Goal: Information Seeking & Learning: Learn about a topic

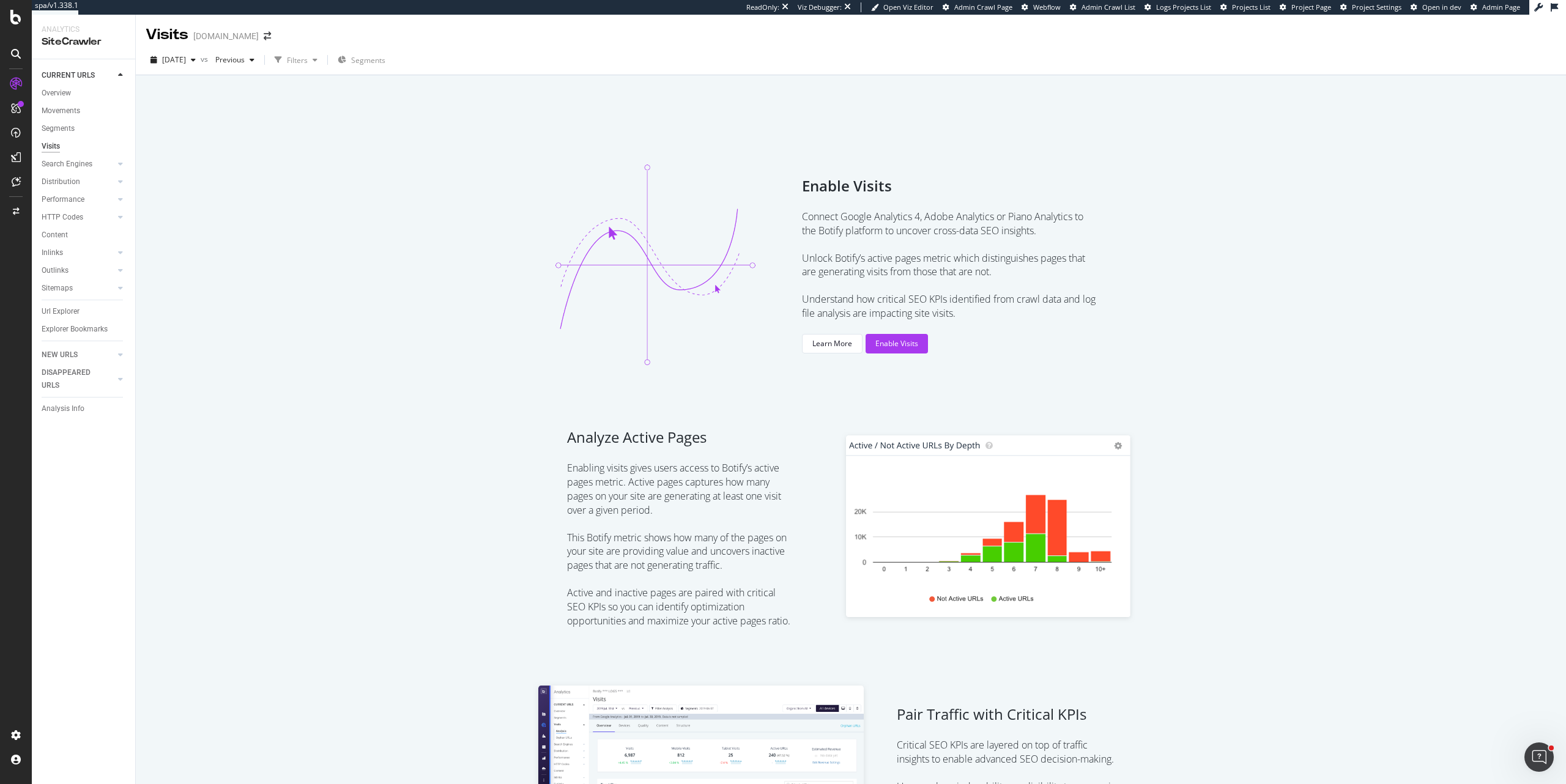
click at [48, 93] on div "Overview" at bounding box center [56, 93] width 30 height 13
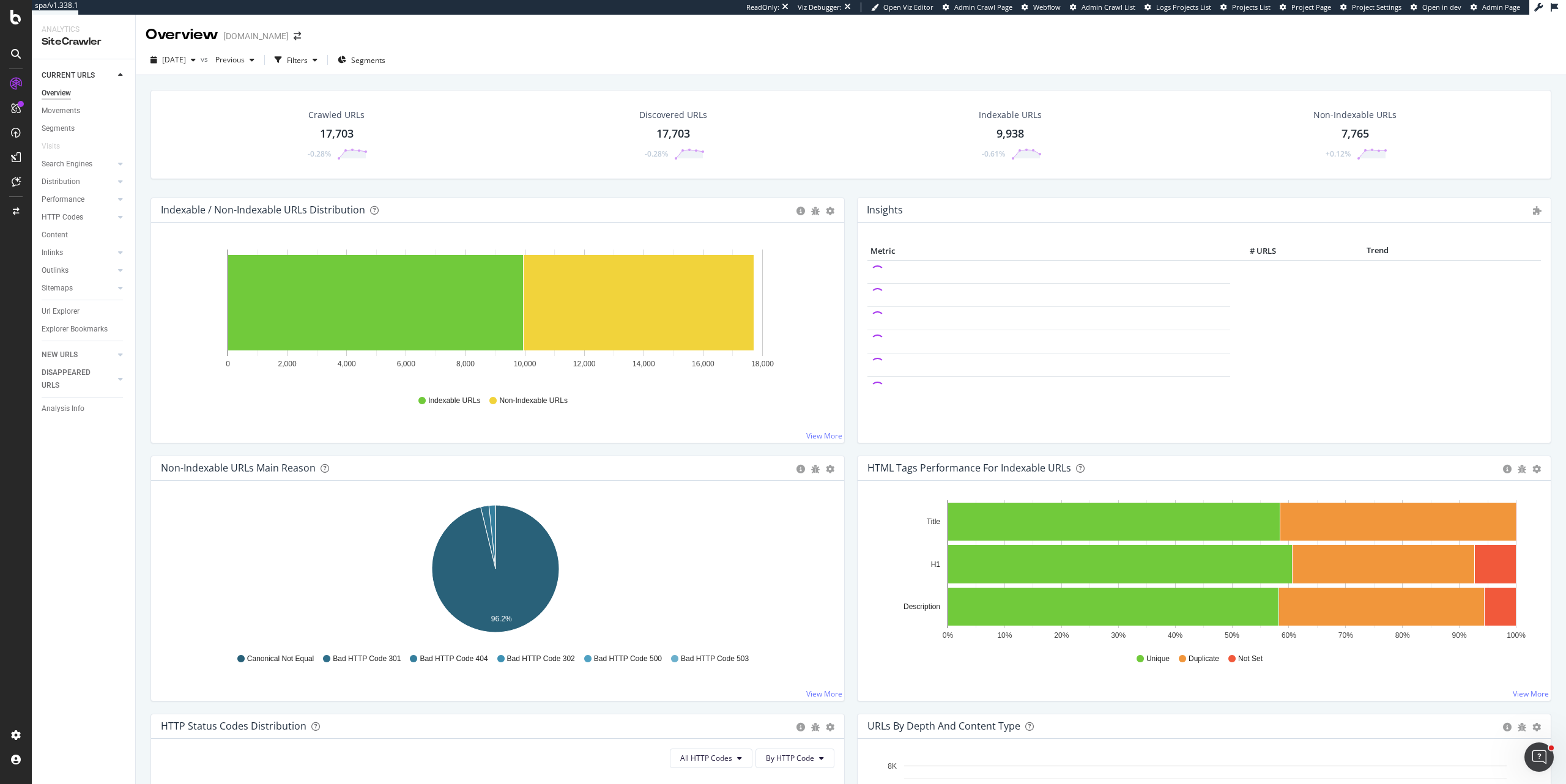
click at [489, 50] on div "2025 Sep. 26th vs Previous Filters Segments" at bounding box center [852, 62] width 1431 height 24
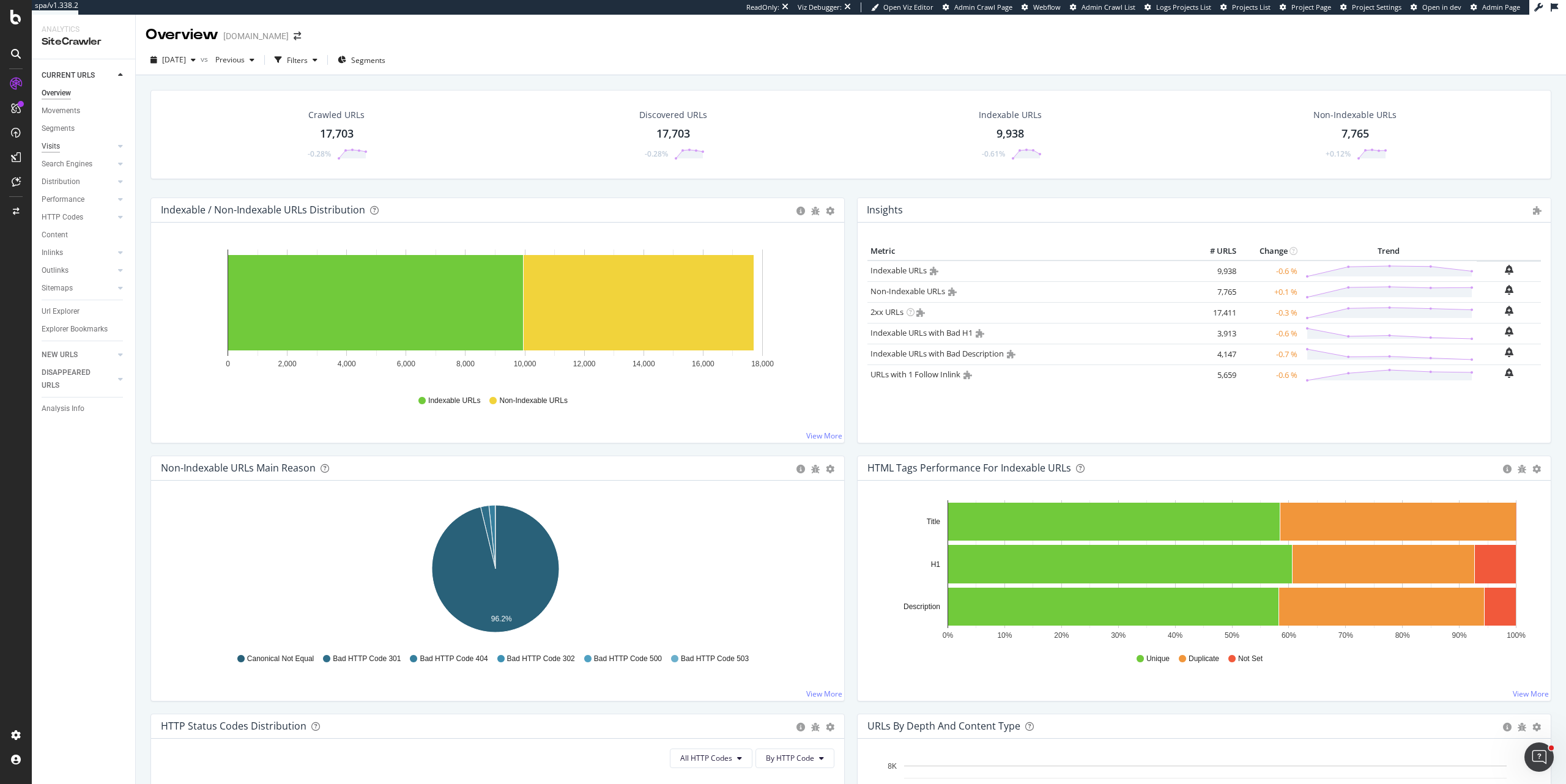
click at [58, 151] on div "Visits" at bounding box center [50, 146] width 18 height 13
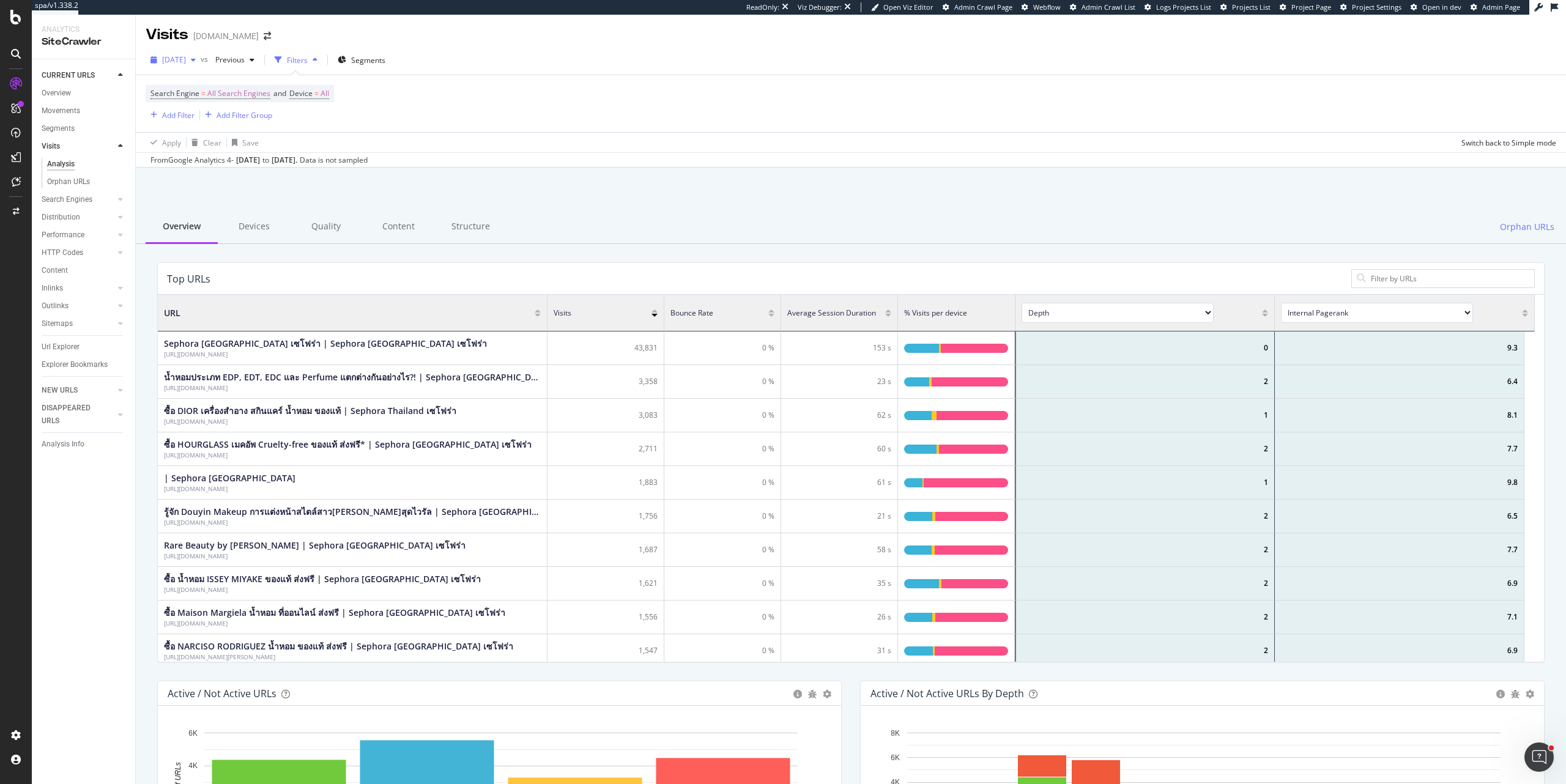
scroll to position [358, 1368]
click at [186, 65] on span "2025 Sep. 26th" at bounding box center [174, 60] width 24 height 11
click at [238, 103] on div "17.9K URLs" at bounding box center [253, 104] width 38 height 11
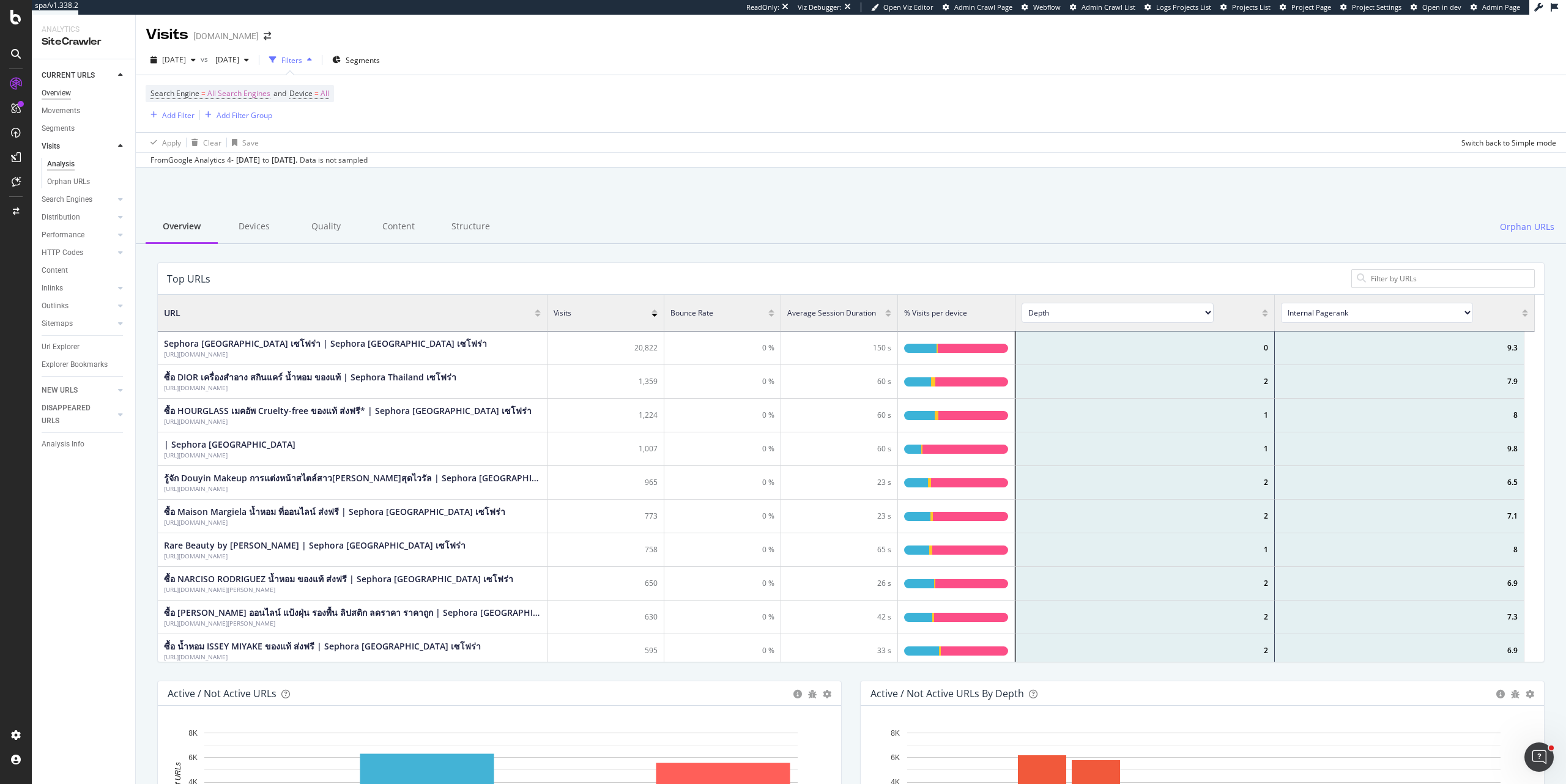
scroll to position [358, 1368]
click at [55, 90] on div "Overview" at bounding box center [56, 93] width 30 height 13
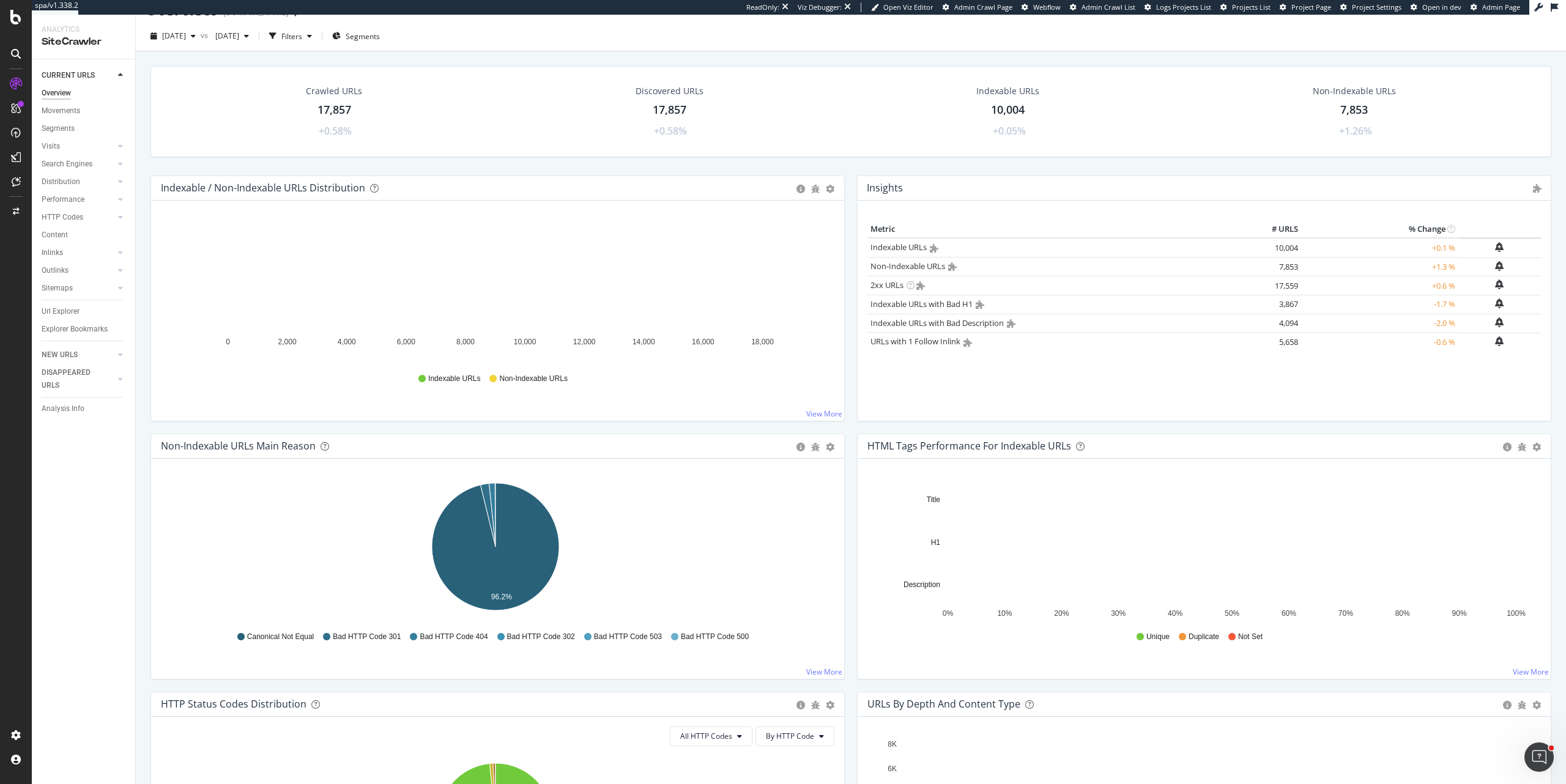
scroll to position [37, 0]
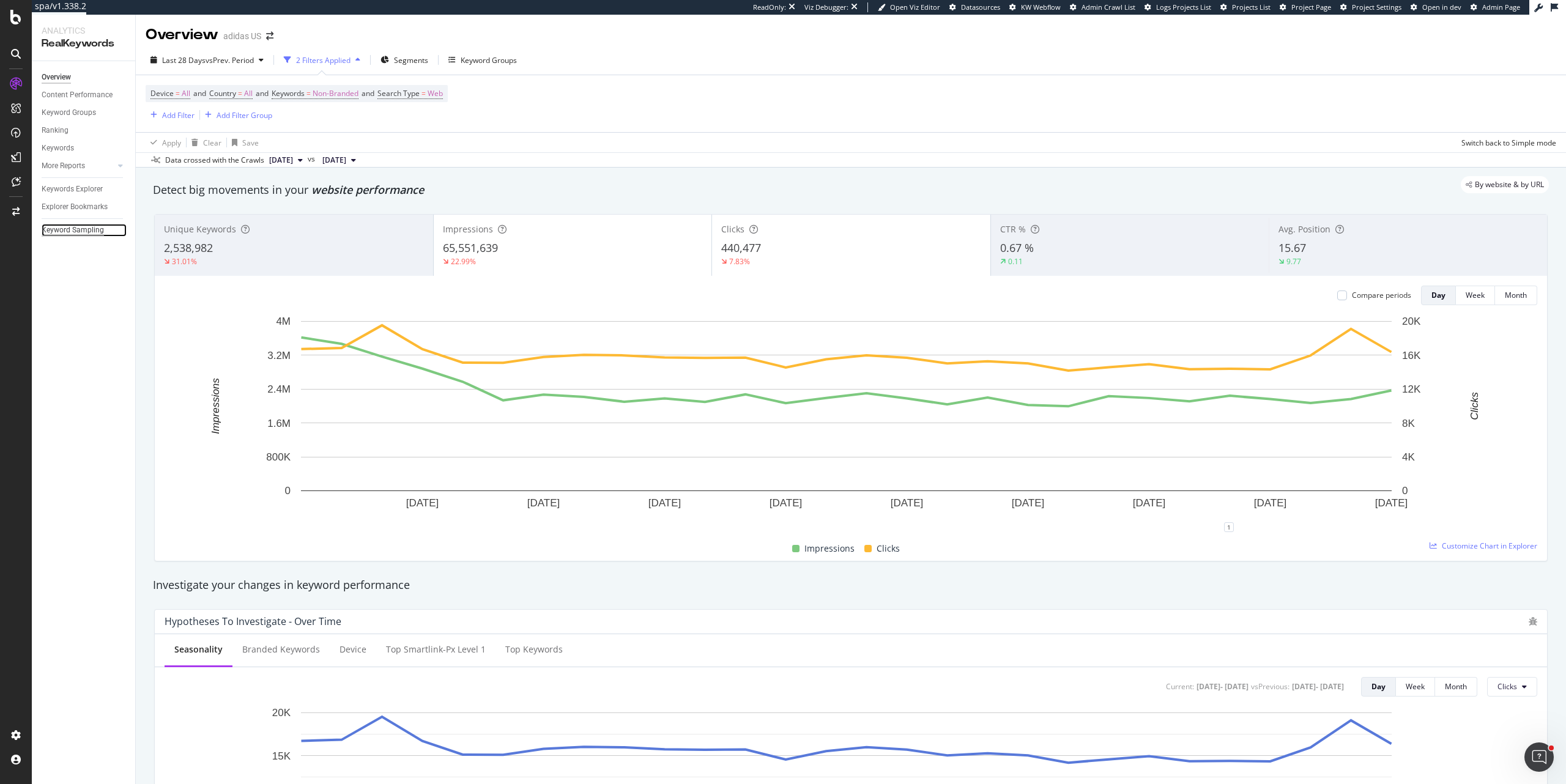
click at [85, 228] on div "Keyword Sampling" at bounding box center [73, 230] width 63 height 13
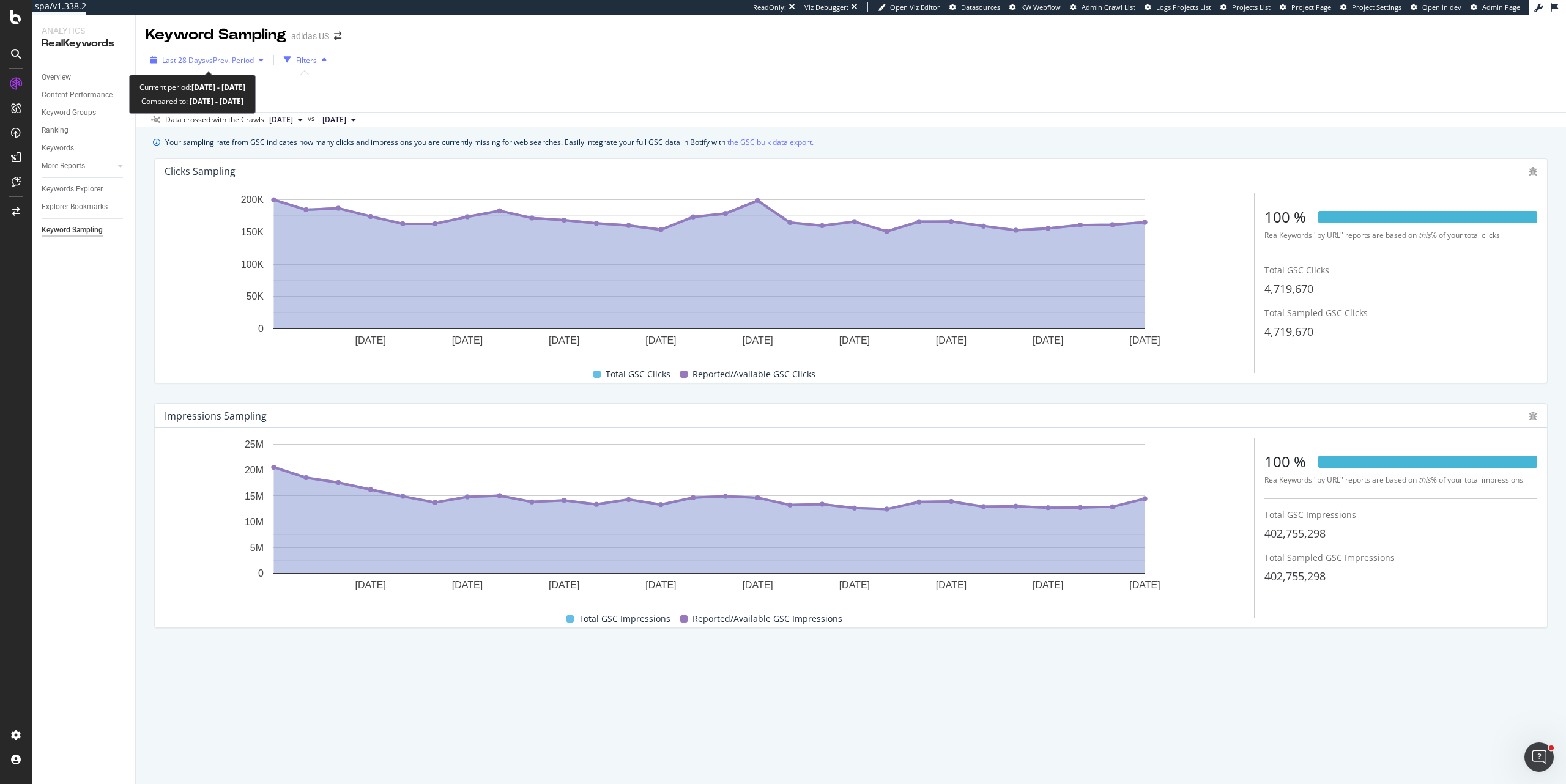
click at [220, 61] on span "vs Prev. Period" at bounding box center [229, 60] width 48 height 11
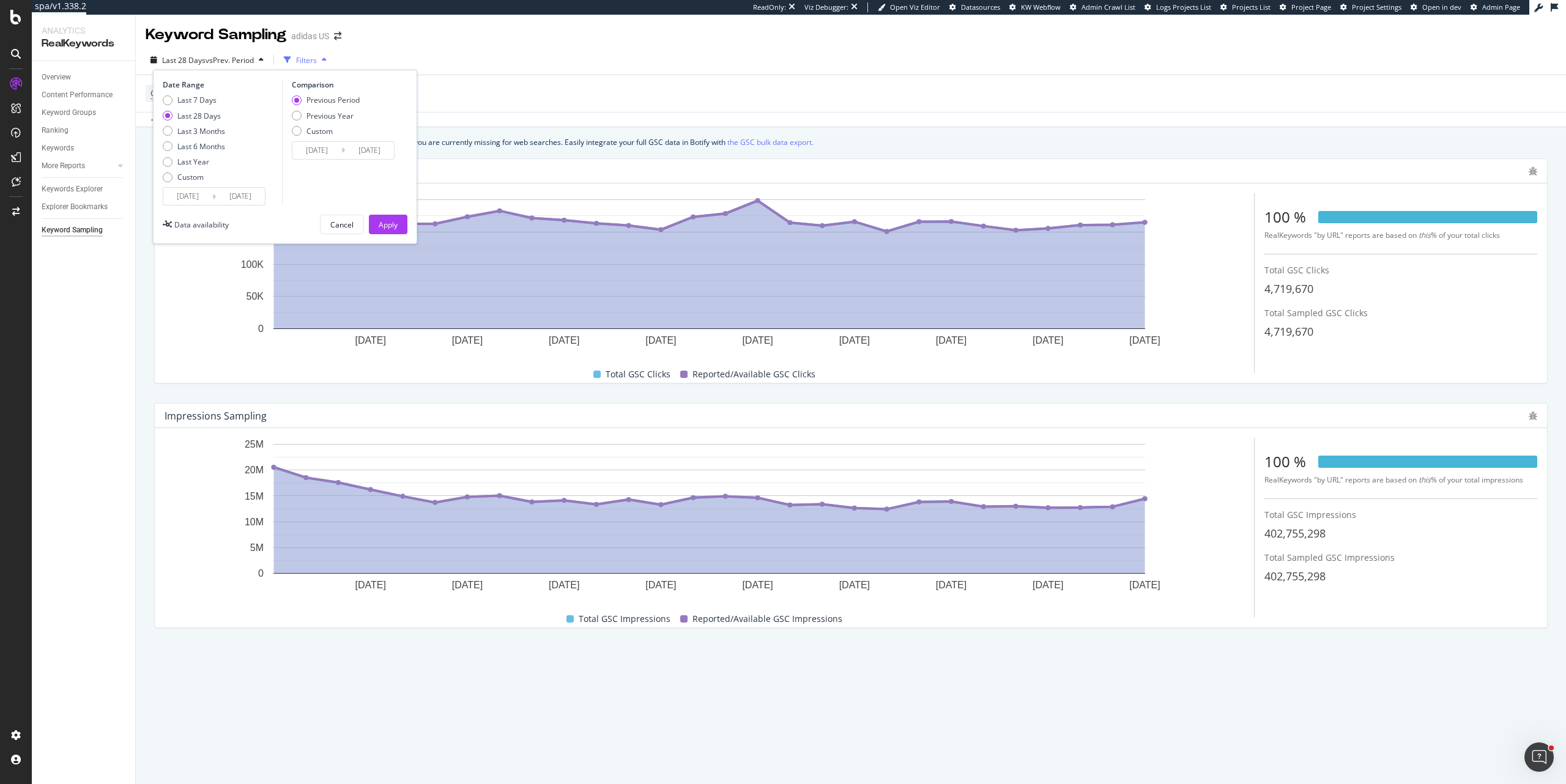
click at [249, 201] on input "[DATE]" at bounding box center [240, 196] width 49 height 17
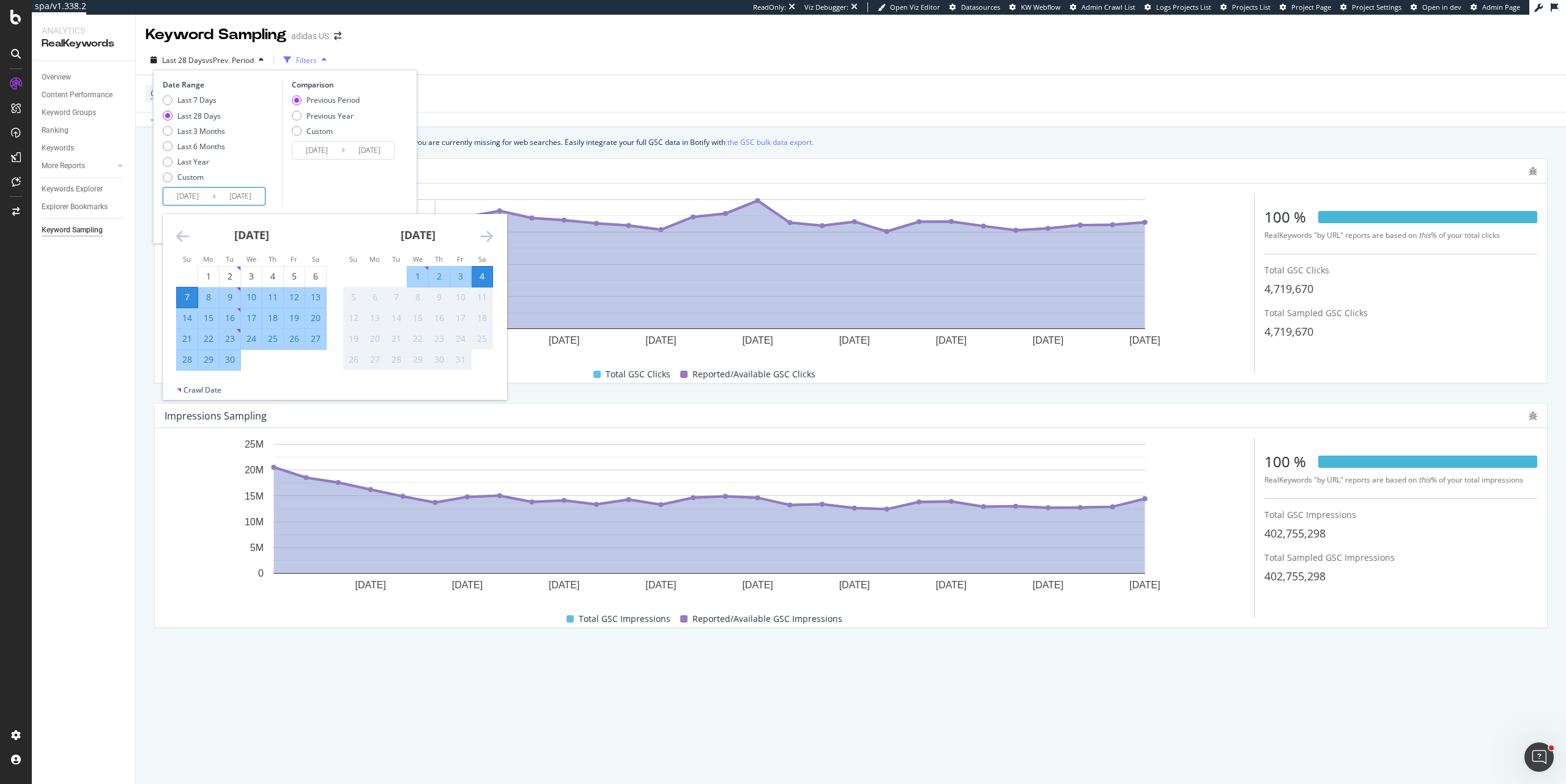
click at [354, 177] on div "Comparison Previous Period Previous Year Custom 2025/08/10 Navigate forward to …" at bounding box center [341, 142] width 117 height 126
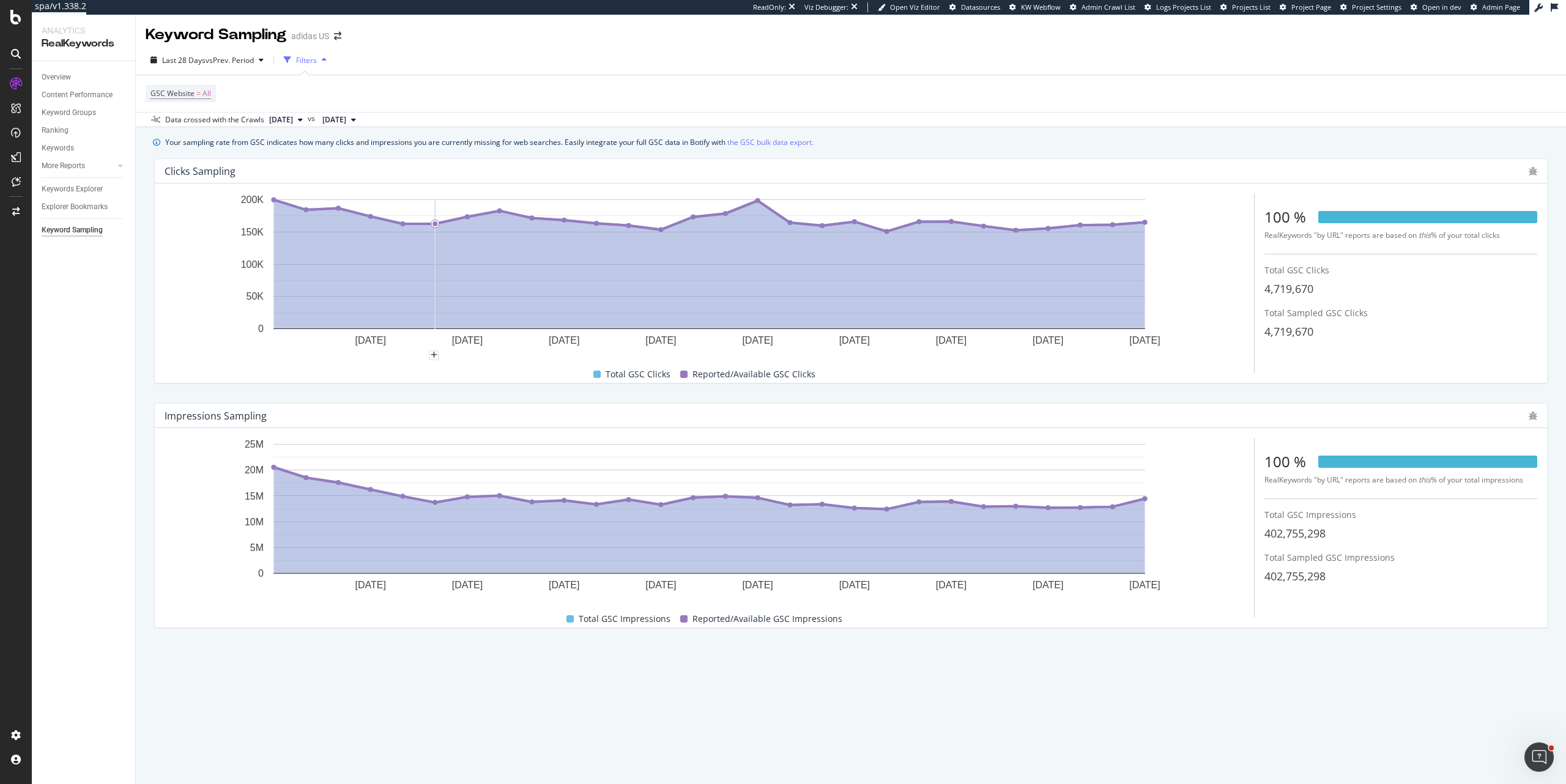
click at [584, 12] on div "ReadOnly: Viz Debugger: Open Viz Editor Datasources KW Webflow Admin Crawl List…" at bounding box center [826, 7] width 1480 height 14
click at [587, 39] on div "Keyword Sampling adidas US" at bounding box center [852, 30] width 1431 height 30
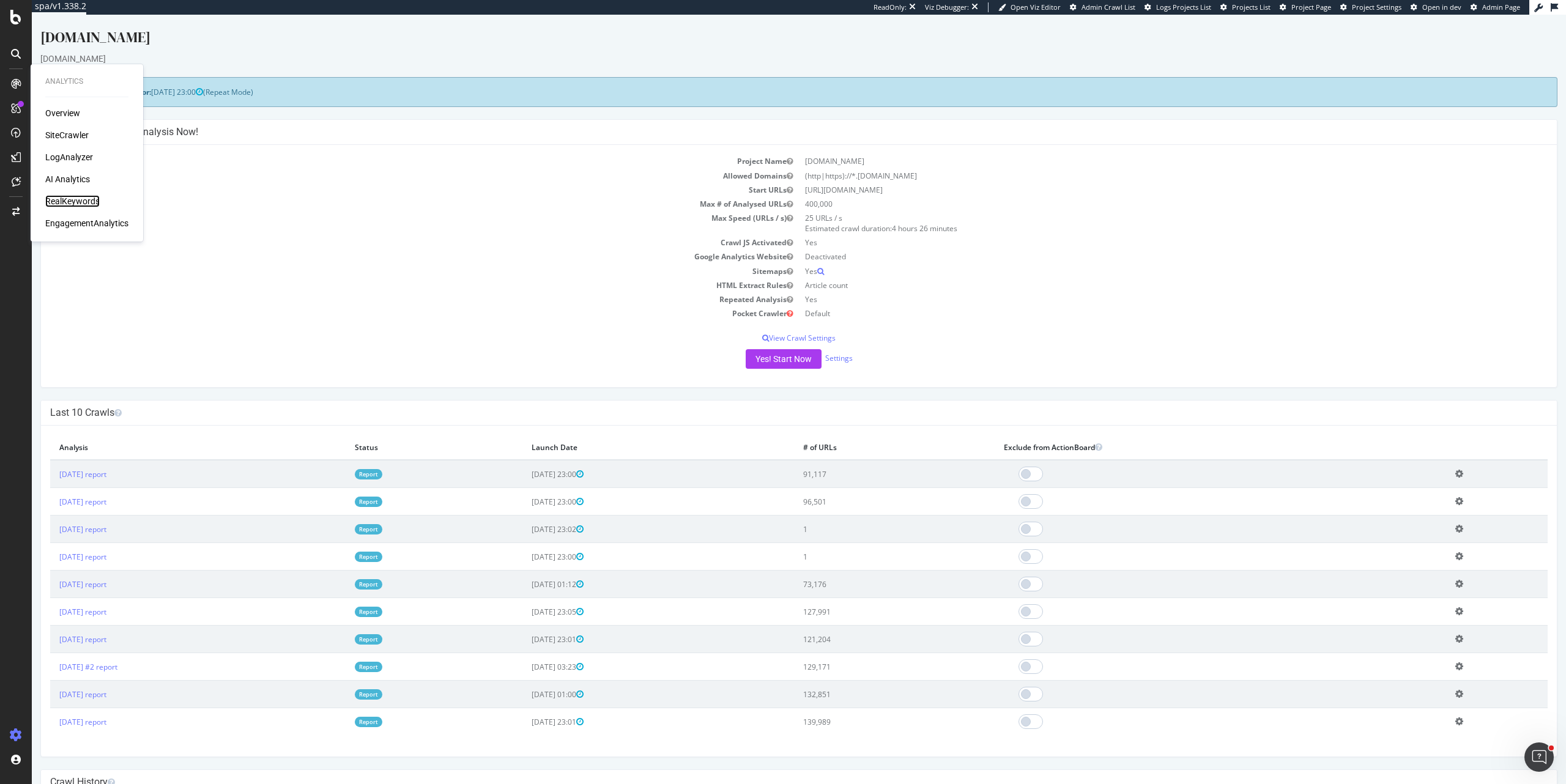
click at [72, 202] on div "RealKeywords" at bounding box center [73, 202] width 55 height 13
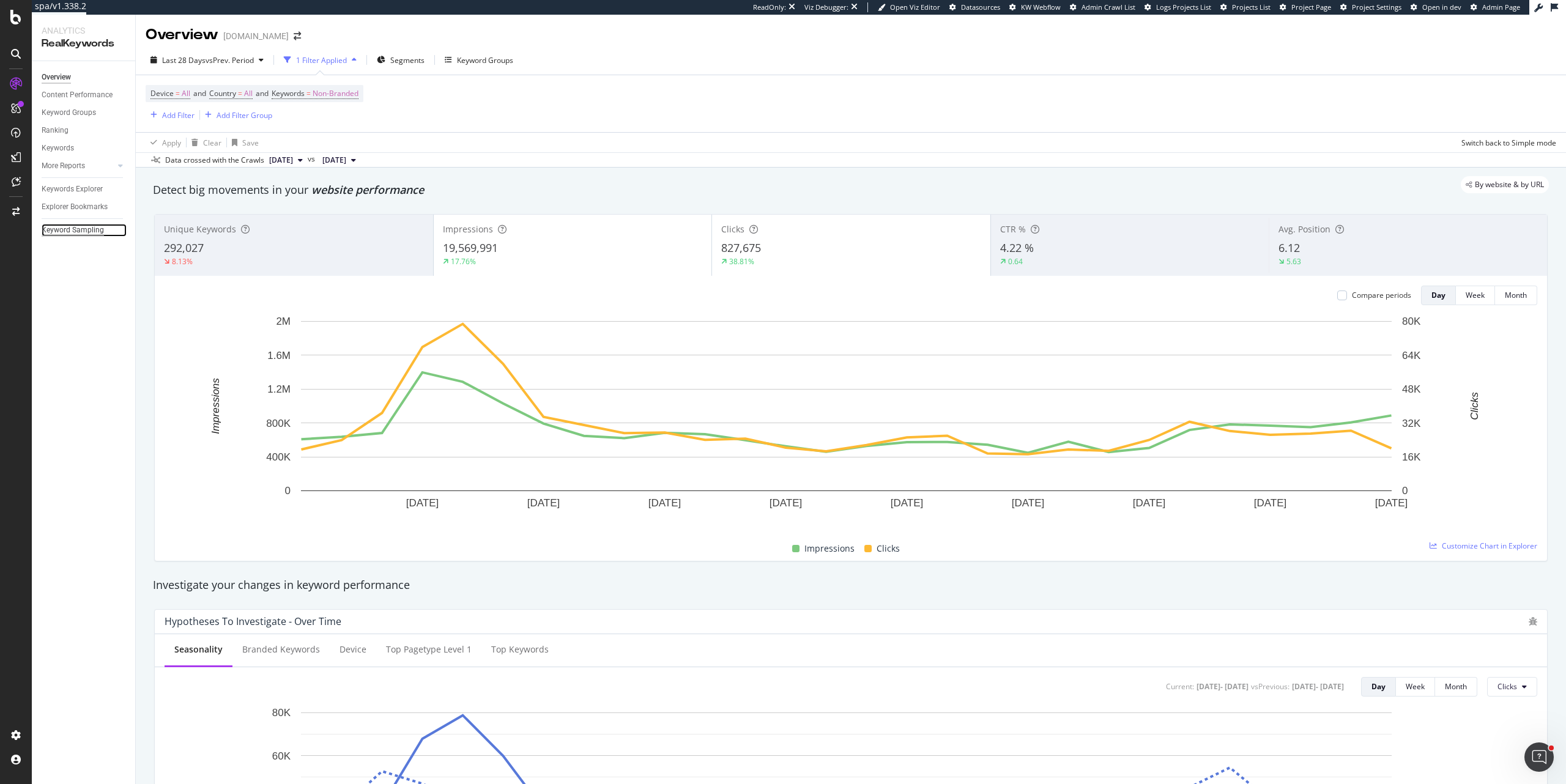
click at [89, 232] on div "Keyword Sampling" at bounding box center [73, 230] width 63 height 13
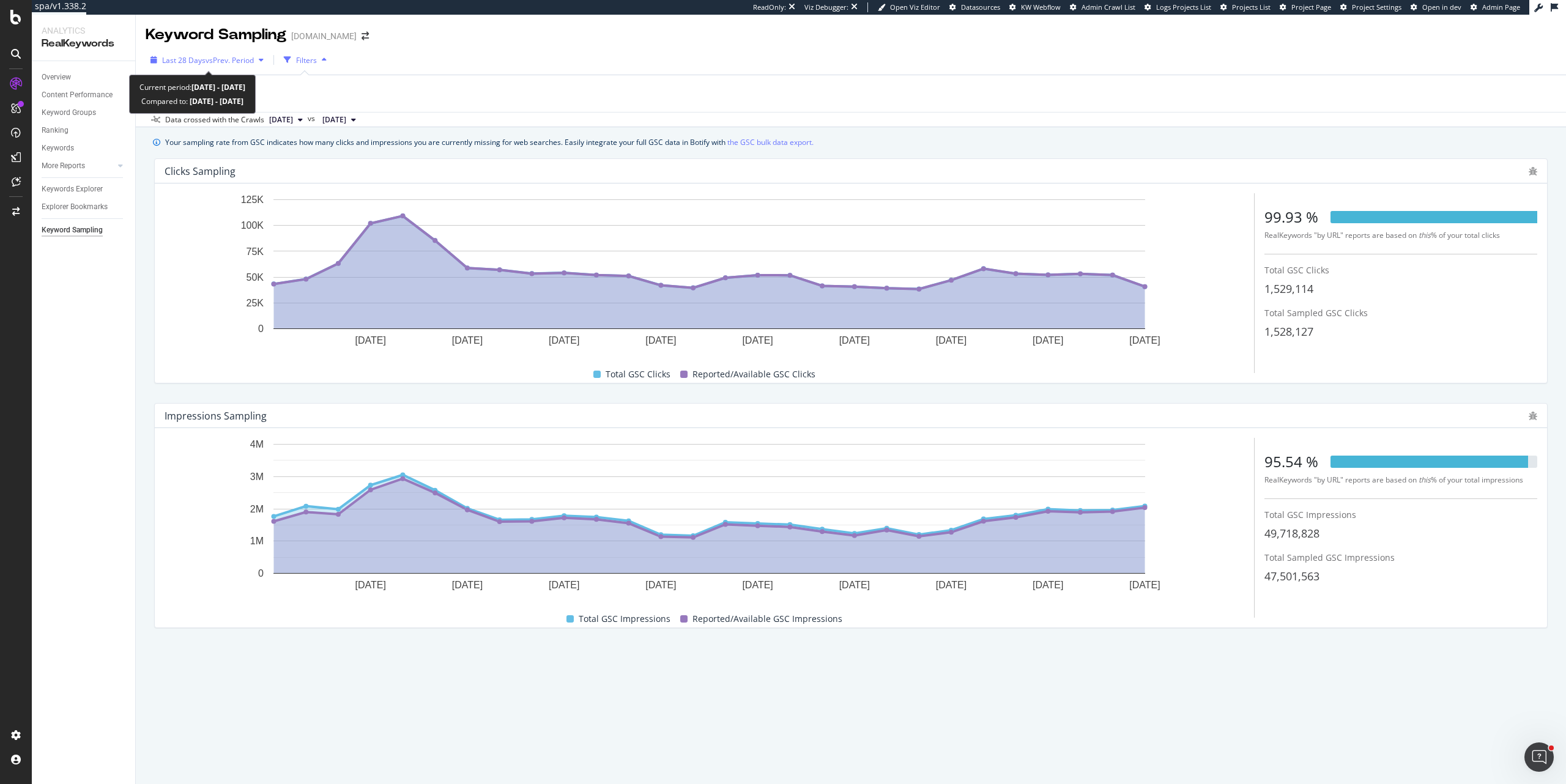
click at [234, 56] on span "vs Prev. Period" at bounding box center [229, 60] width 48 height 11
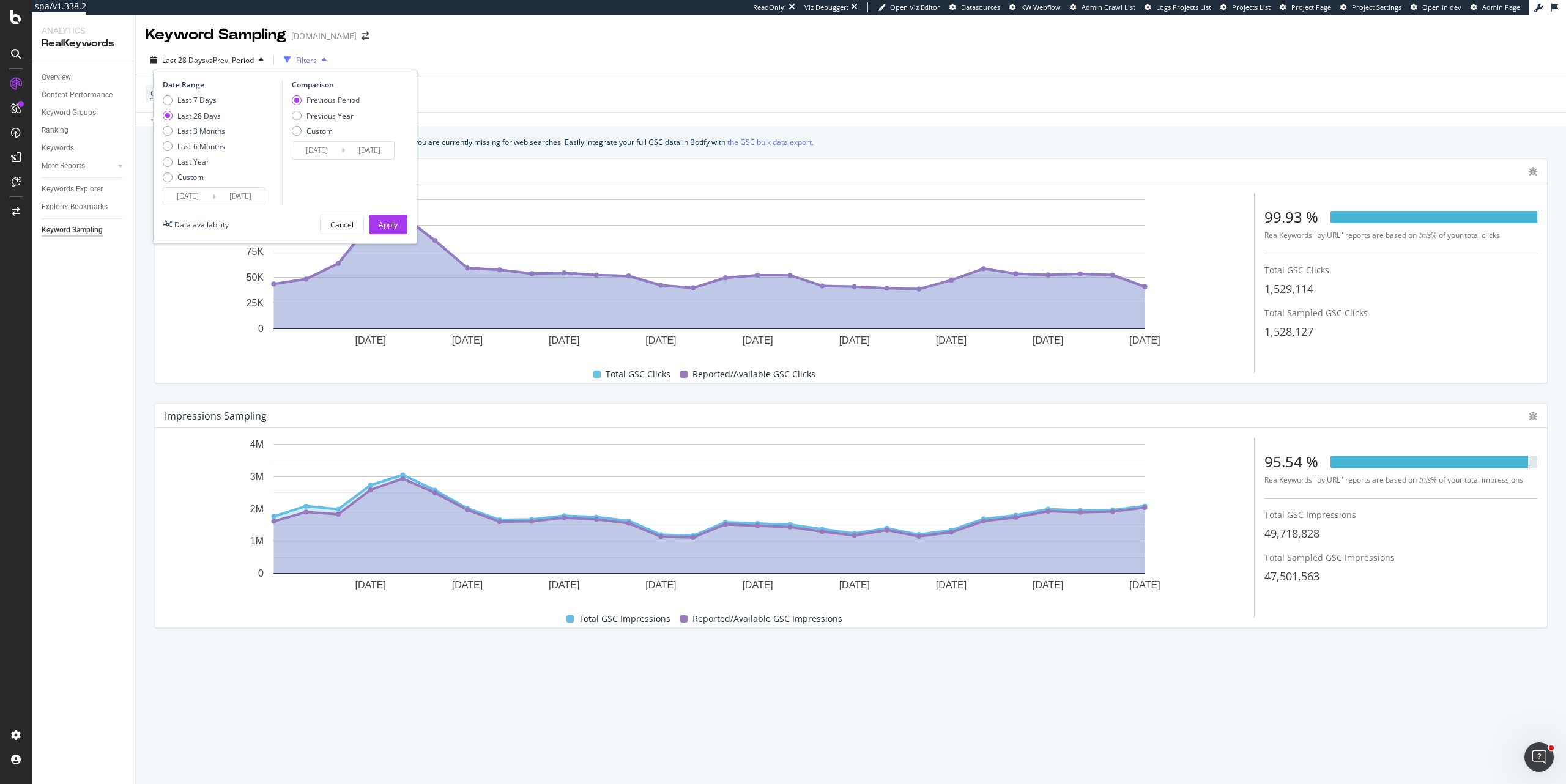
click at [238, 195] on input "[DATE]" at bounding box center [240, 196] width 49 height 17
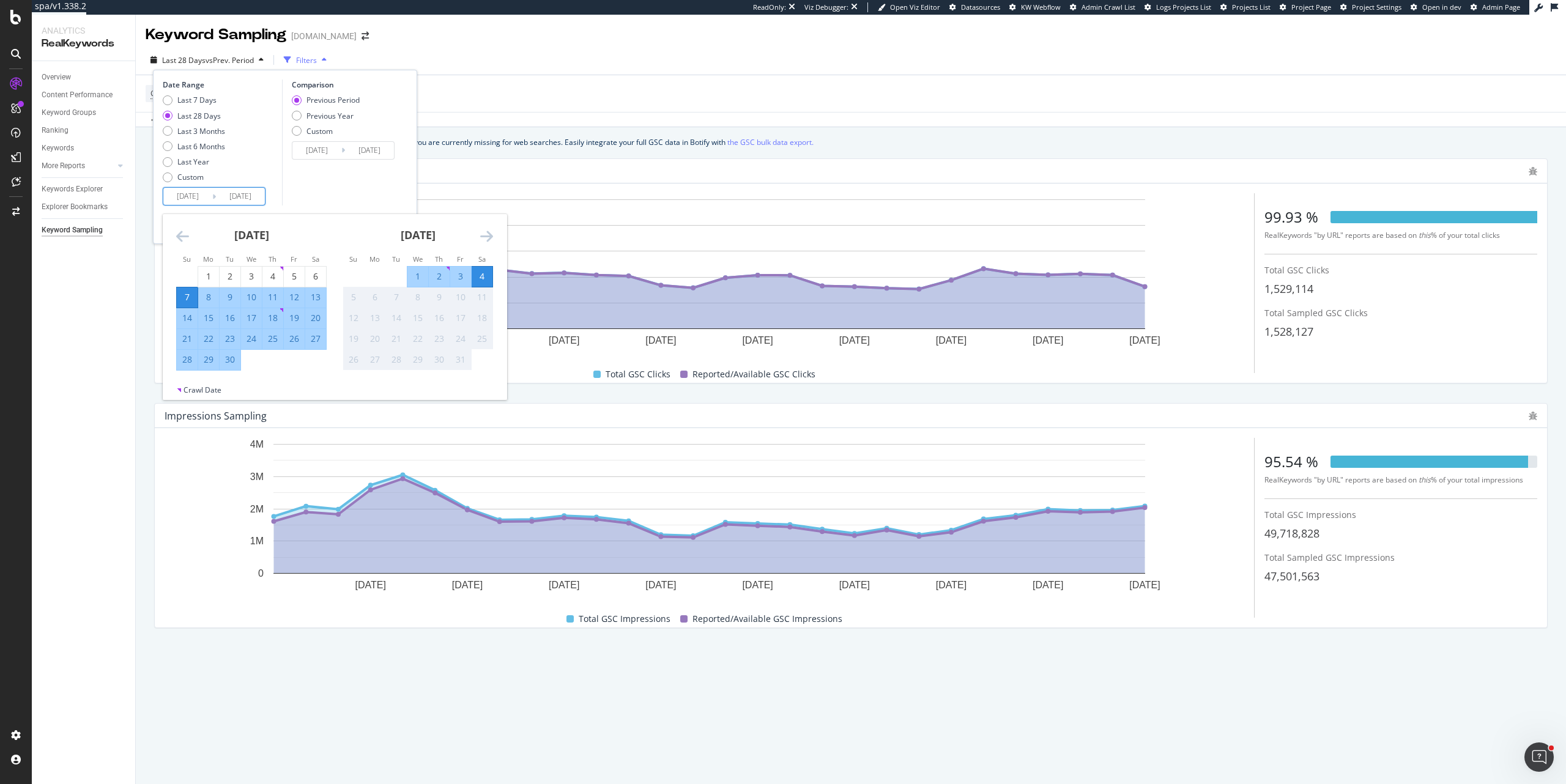
click at [412, 167] on div "Date Range Last 7 Days Last 28 Days Last 3 Months Last 6 Months Last Year Custo…" at bounding box center [285, 157] width 264 height 175
